Goal: Task Accomplishment & Management: Manage account settings

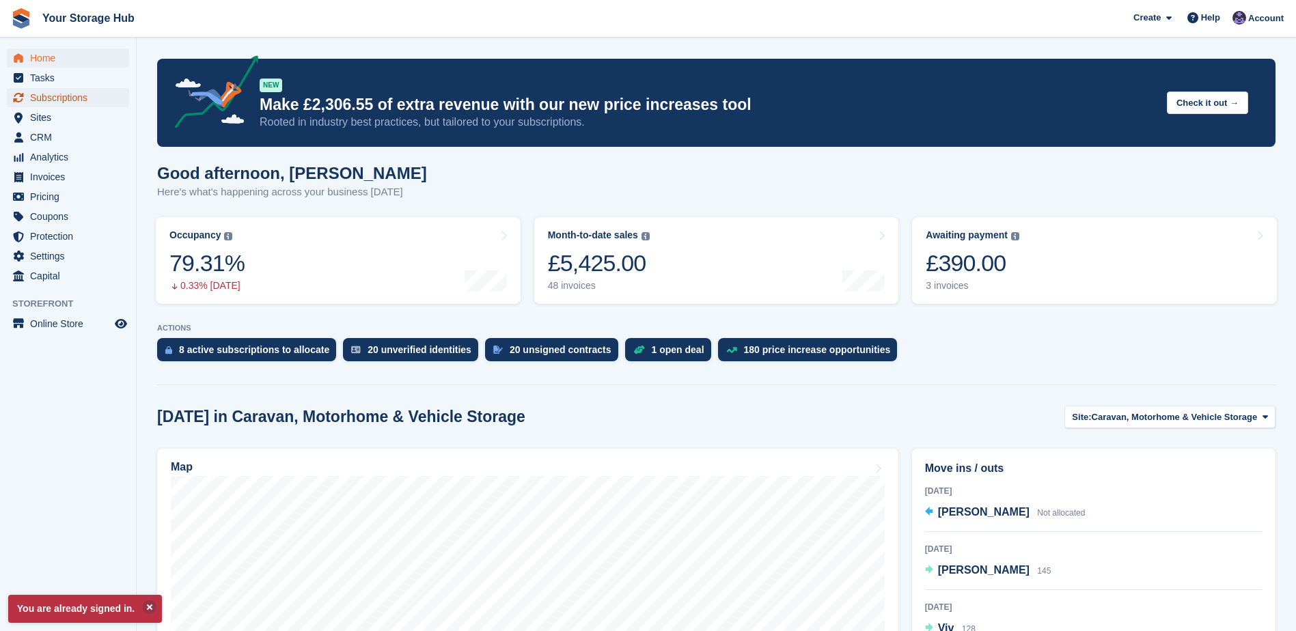
click at [46, 100] on span "Subscriptions" at bounding box center [71, 97] width 82 height 19
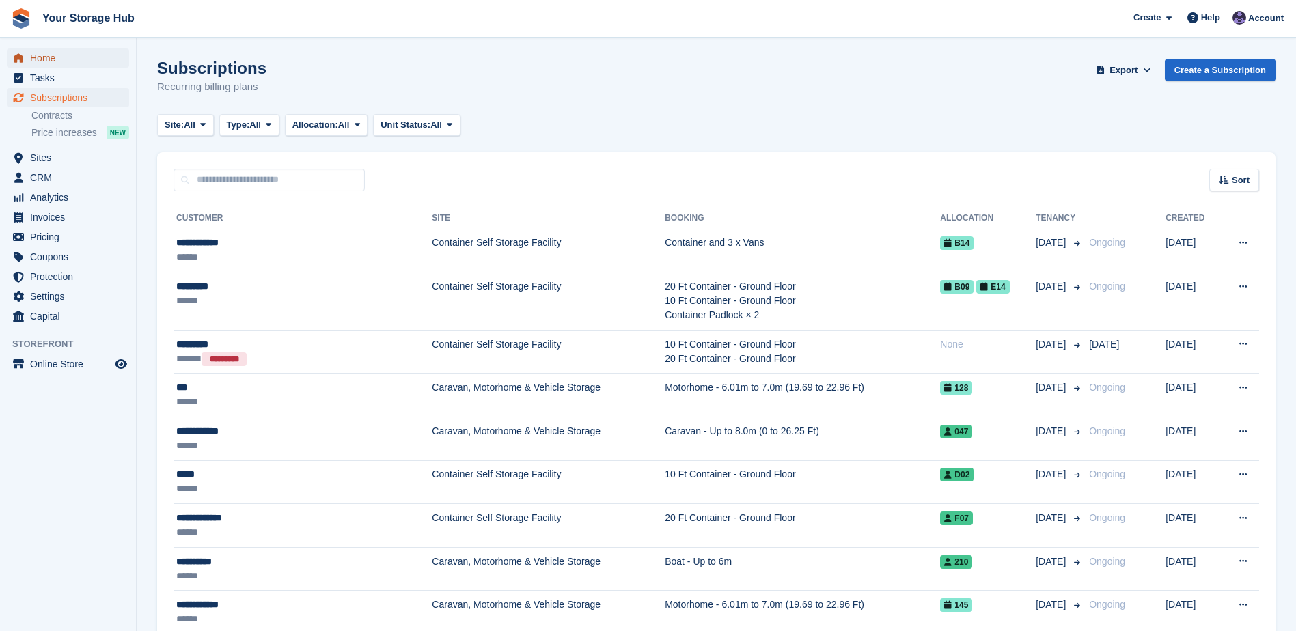
click at [60, 55] on span "Home" at bounding box center [71, 58] width 82 height 19
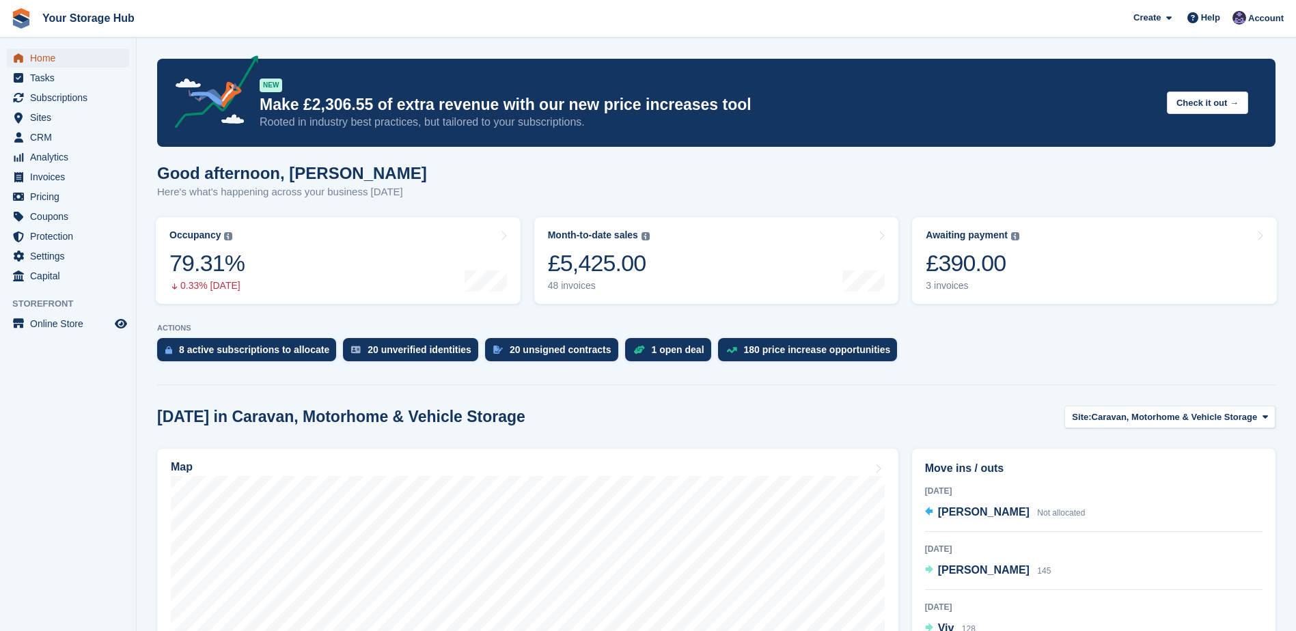
click at [42, 64] on span "Home" at bounding box center [71, 58] width 82 height 19
click at [993, 271] on div "£390.00" at bounding box center [973, 263] width 94 height 28
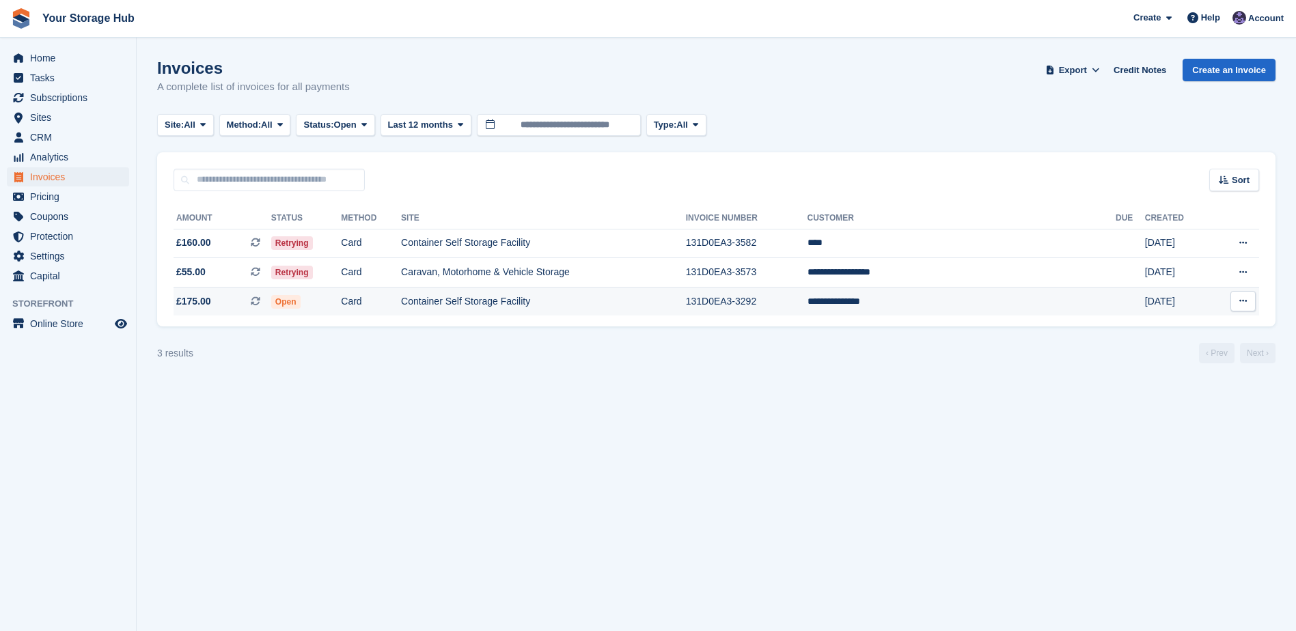
click at [1235, 306] on button at bounding box center [1242, 301] width 25 height 20
click at [378, 309] on td "Card" at bounding box center [371, 301] width 60 height 29
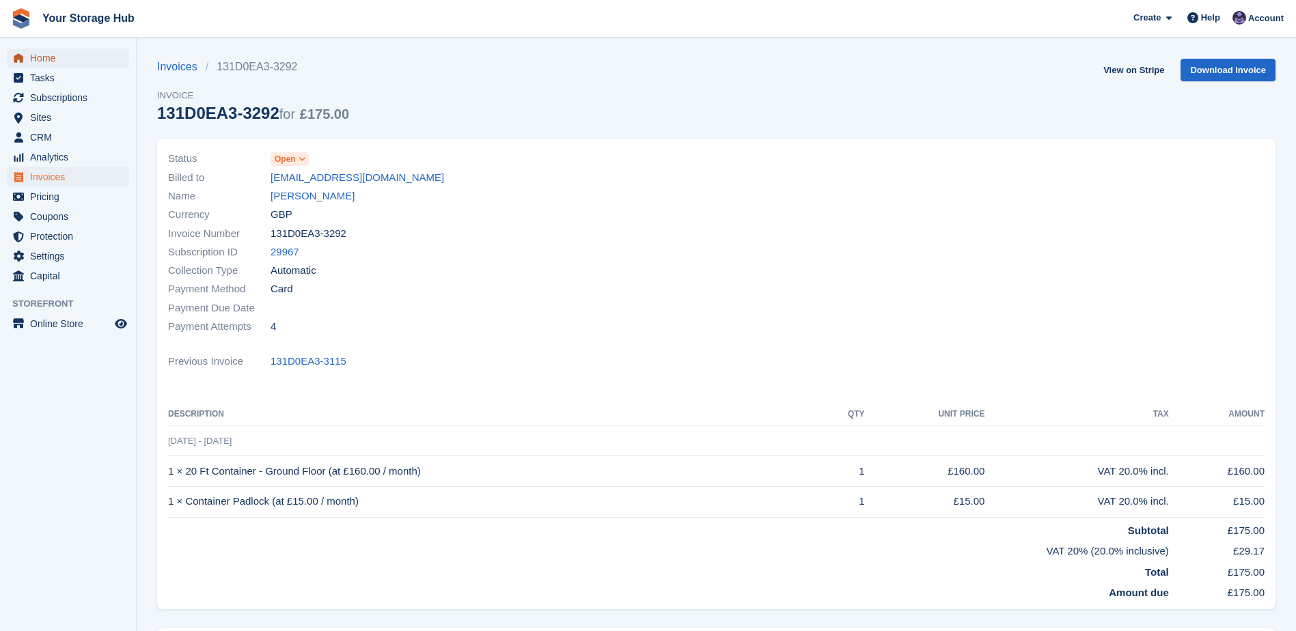
click at [34, 64] on span "Home" at bounding box center [71, 58] width 82 height 19
